Goal: Information Seeking & Learning: Check status

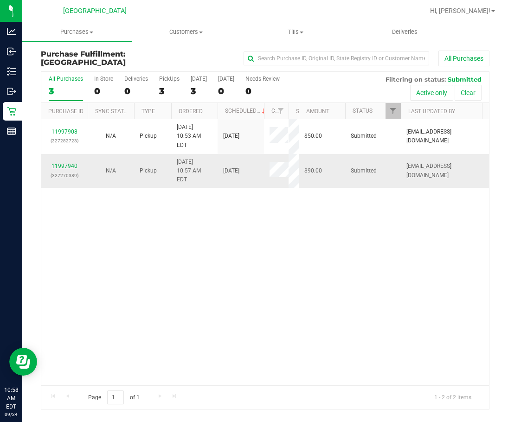
click at [72, 163] on link "11997940" at bounding box center [64, 166] width 26 height 6
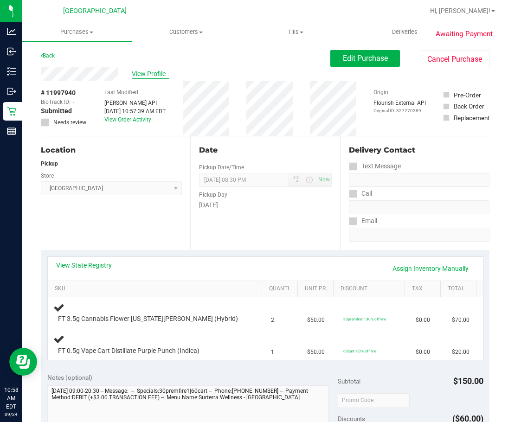
click at [141, 73] on span "View Profile" at bounding box center [150, 74] width 37 height 10
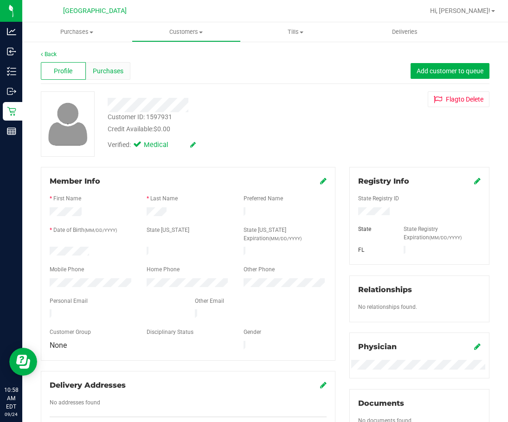
click at [97, 74] on span "Purchases" at bounding box center [108, 71] width 31 height 10
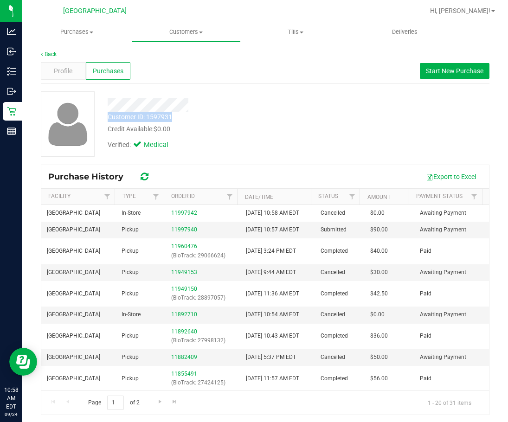
drag, startPoint x: 103, startPoint y: 97, endPoint x: 174, endPoint y: 119, distance: 74.1
click at [174, 119] on div "Customer ID: 1597931 Credit Available: $0.00 Verified: Medical" at bounding box center [216, 122] width 231 height 63
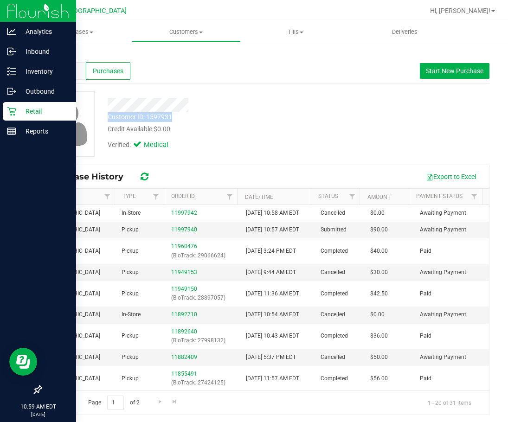
click at [15, 111] on icon at bounding box center [11, 111] width 9 height 9
